Goal: Complete application form

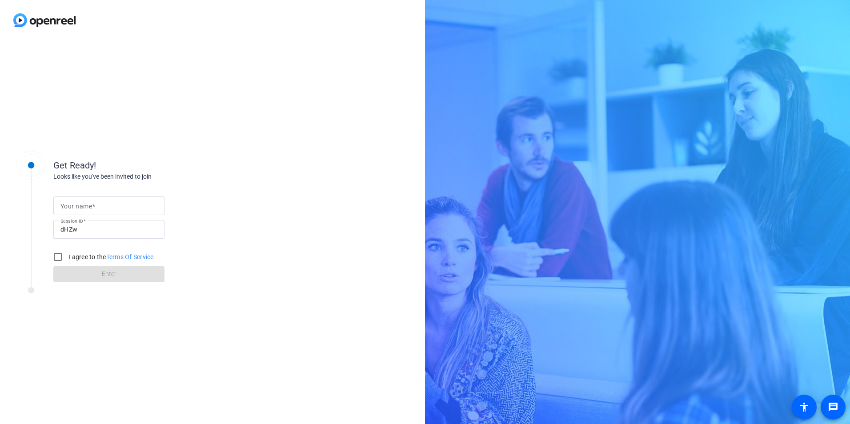
click at [79, 204] on mat-label "Your name" at bounding box center [76, 206] width 32 height 7
click at [79, 204] on input "Your name" at bounding box center [108, 205] width 97 height 11
type input "[PERSON_NAME]"
click at [57, 255] on input "I agree to the Terms Of Service" at bounding box center [58, 257] width 18 height 18
checkbox input "true"
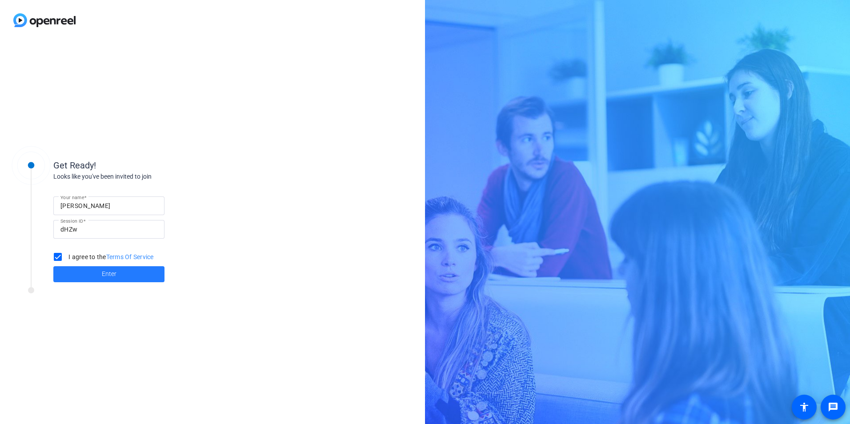
click at [84, 276] on span at bounding box center [108, 274] width 111 height 21
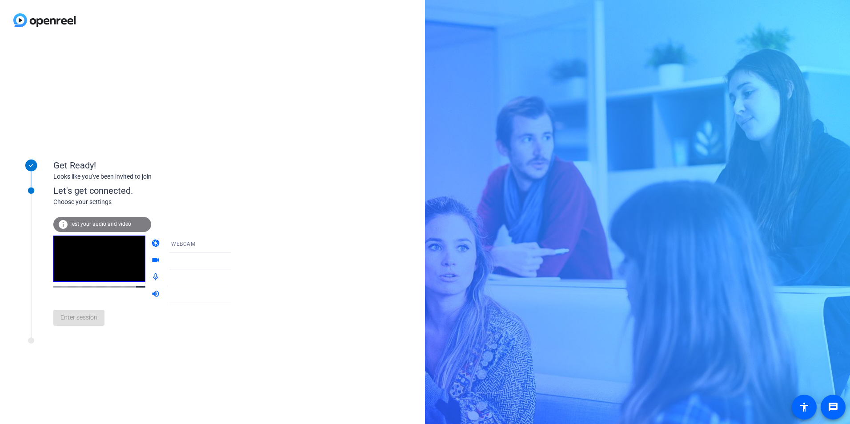
click at [96, 220] on div "info Test your audio and video" at bounding box center [102, 224] width 98 height 15
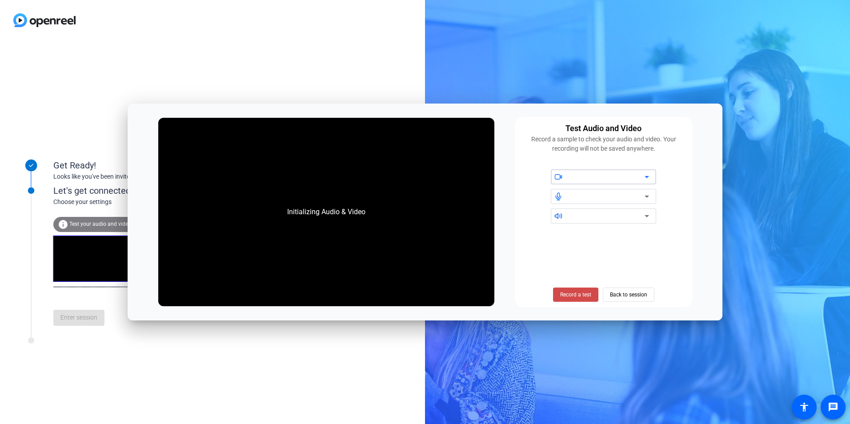
click at [567, 294] on span "Record a test" at bounding box center [575, 295] width 31 height 8
click at [571, 296] on span "Stop Testing (6s)" at bounding box center [575, 295] width 40 height 8
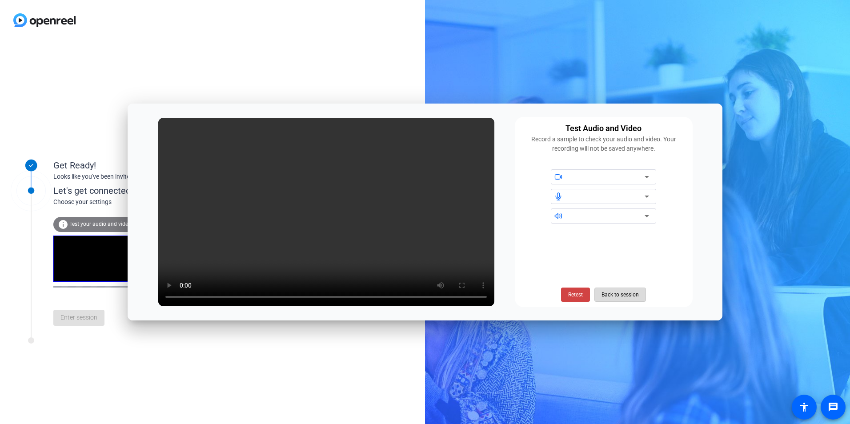
click at [624, 298] on span "Back to session" at bounding box center [619, 294] width 37 height 17
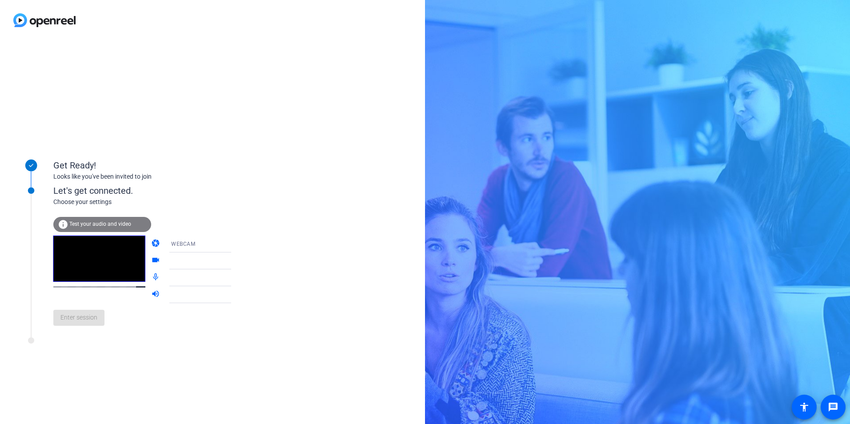
click at [83, 324] on div "Enter session" at bounding box center [151, 317] width 196 height 29
click at [78, 316] on span "Enter session" at bounding box center [78, 317] width 37 height 9
